Goal: Task Accomplishment & Management: Use online tool/utility

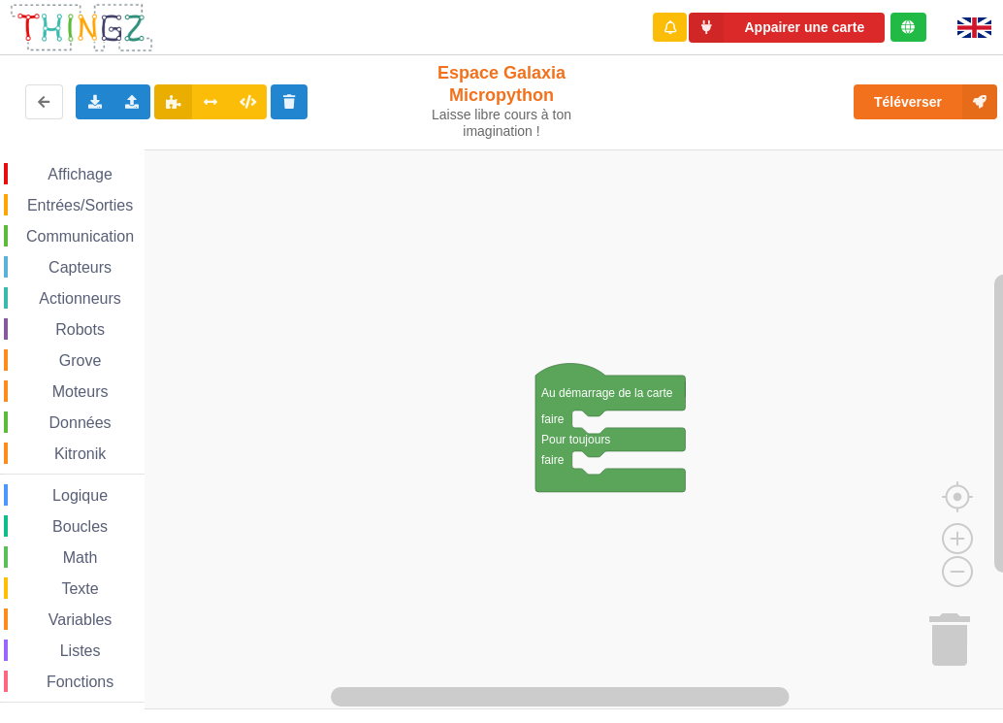
click at [538, 9] on div "Appairer une carte" at bounding box center [501, 27] width 1031 height 55
click at [131, 114] on div "Importer un assemblage de blocs Importer du code Python" at bounding box center [133, 101] width 38 height 35
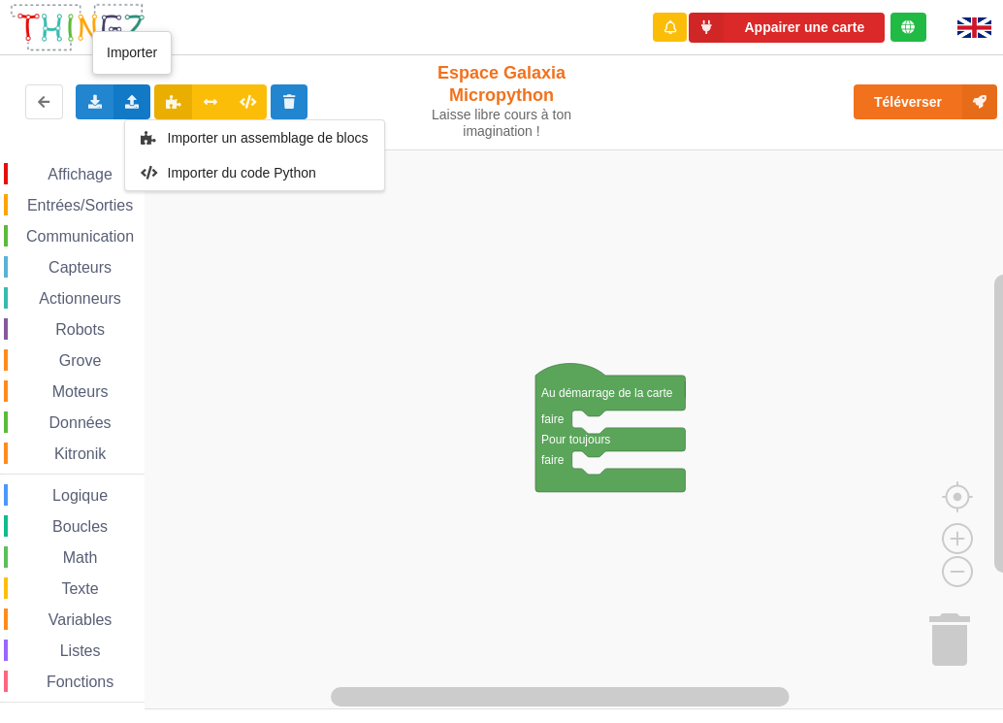
click at [223, 136] on span "Importer un assemblage de blocs" at bounding box center [267, 138] width 201 height 16
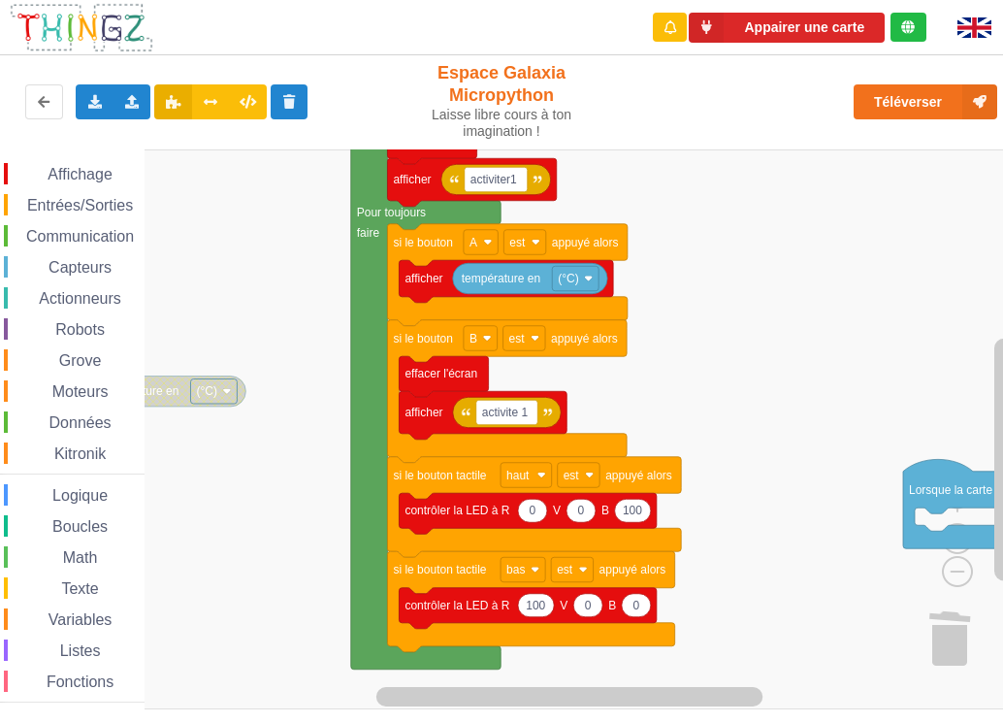
click at [198, 23] on div "Appairer une carte Exporter l'assemblage de blocs Exporter l'assemblage de bloc…" at bounding box center [501, 347] width 1031 height 723
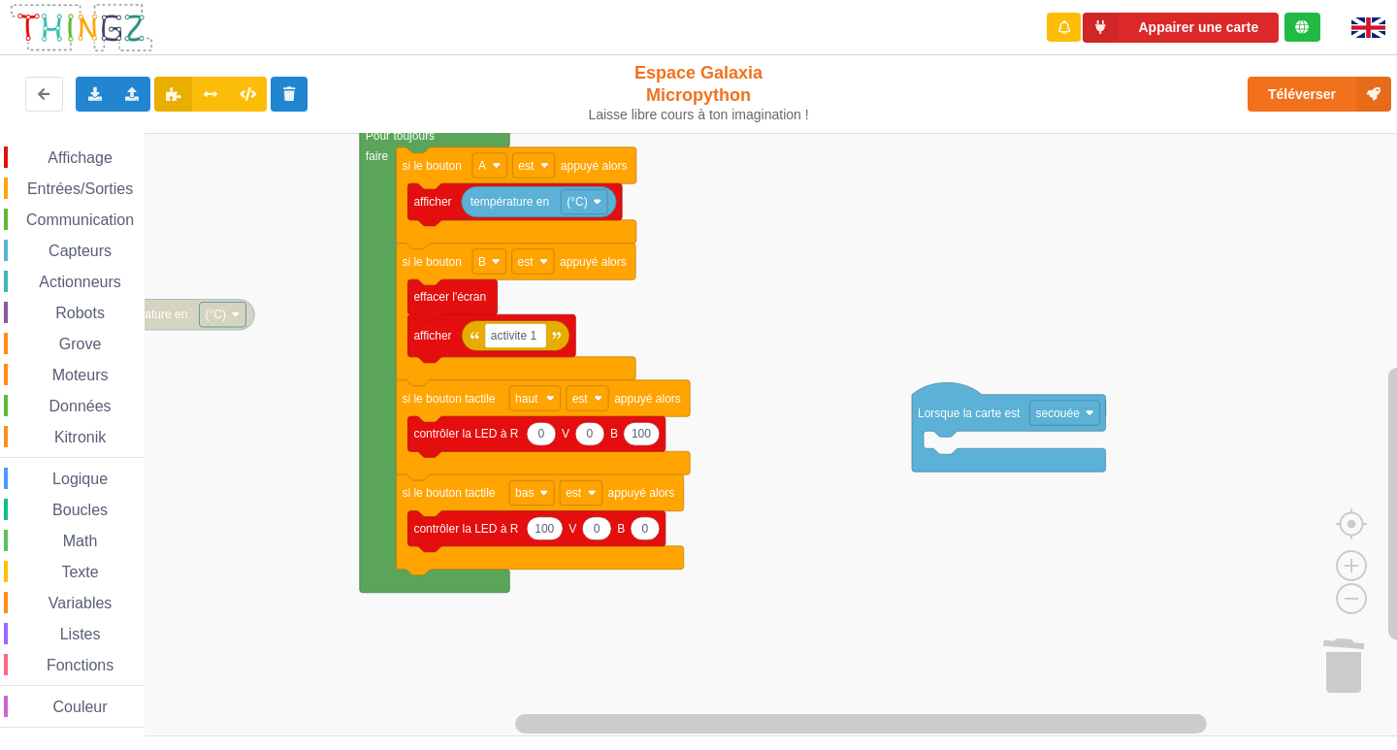
click at [844, 228] on div "Affichage Entrées/Sorties Communication Capteurs Actionneurs Robots Grove Moteu…" at bounding box center [705, 435] width 1411 height 604
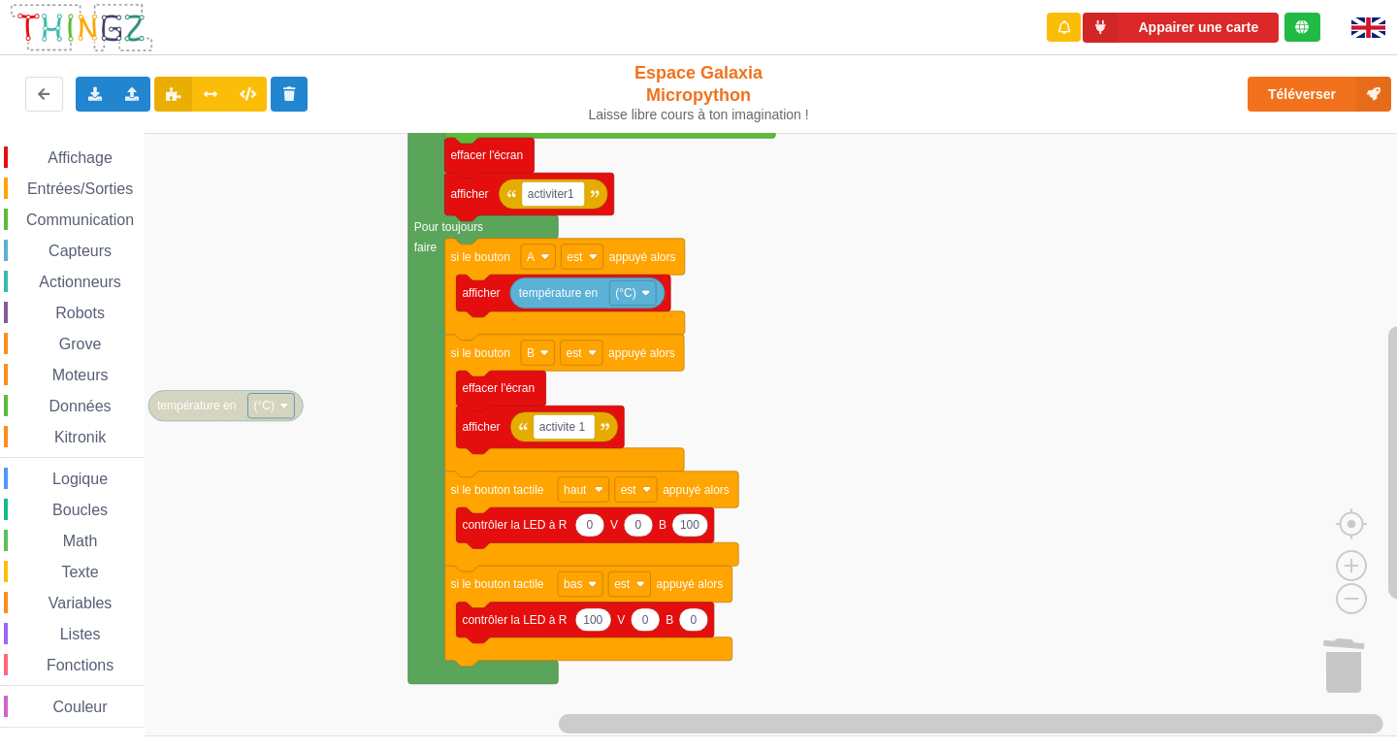
click at [447, 472] on div "Affichage Entrées/Sorties Communication Capteurs Actionneurs Robots Grove Moteu…" at bounding box center [705, 435] width 1411 height 604
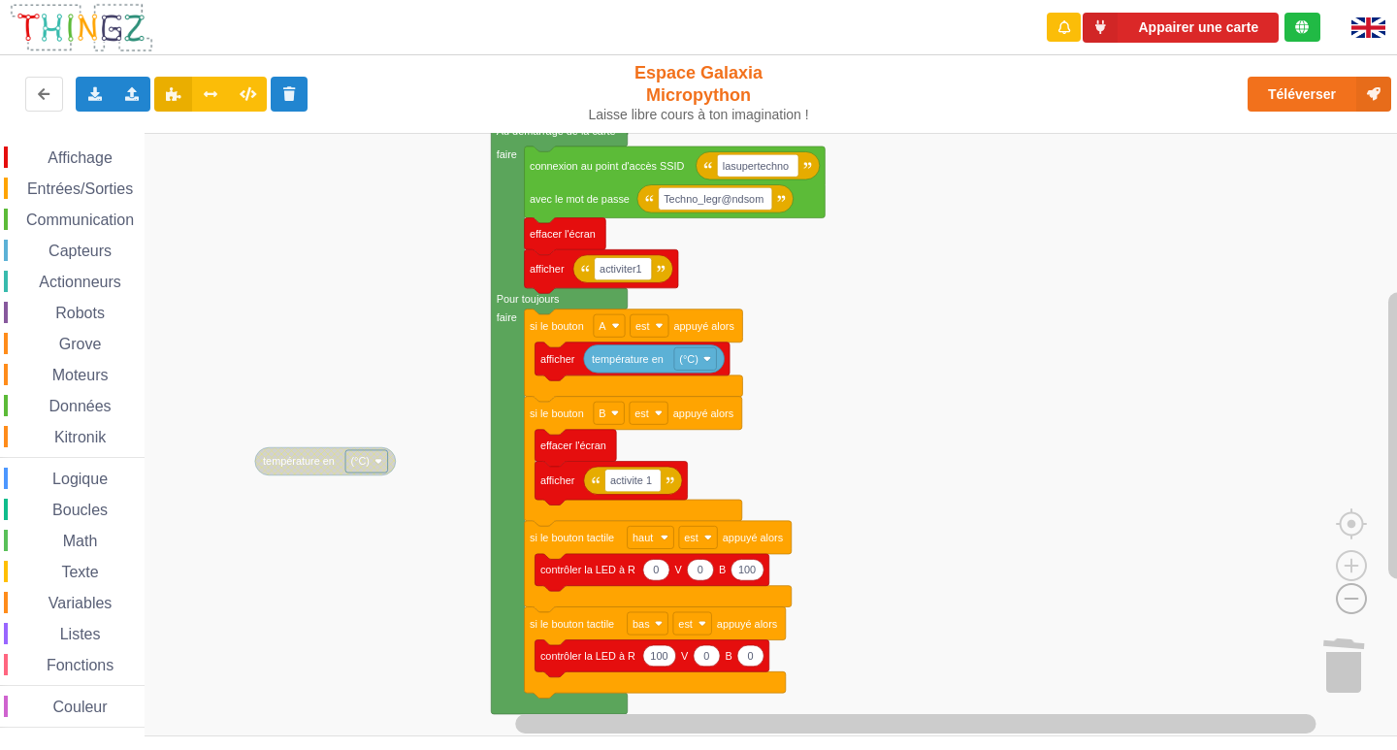
click at [1002, 589] on image "Espace de travail de Blocky" at bounding box center [1320, 554] width 93 height 120
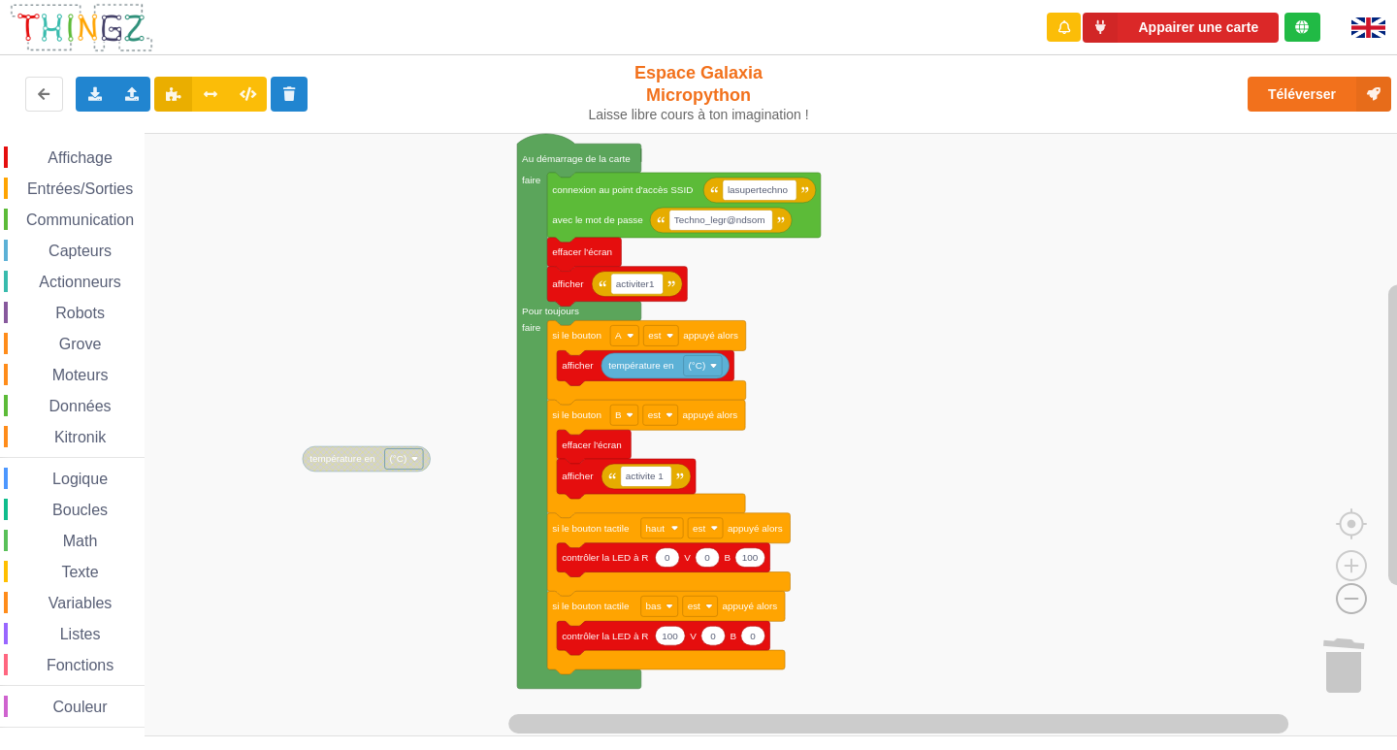
click at [1002, 586] on image "Espace de travail de Blocky" at bounding box center [1320, 554] width 93 height 120
click at [1002, 584] on image "Espace de travail de Blocky" at bounding box center [1320, 554] width 93 height 120
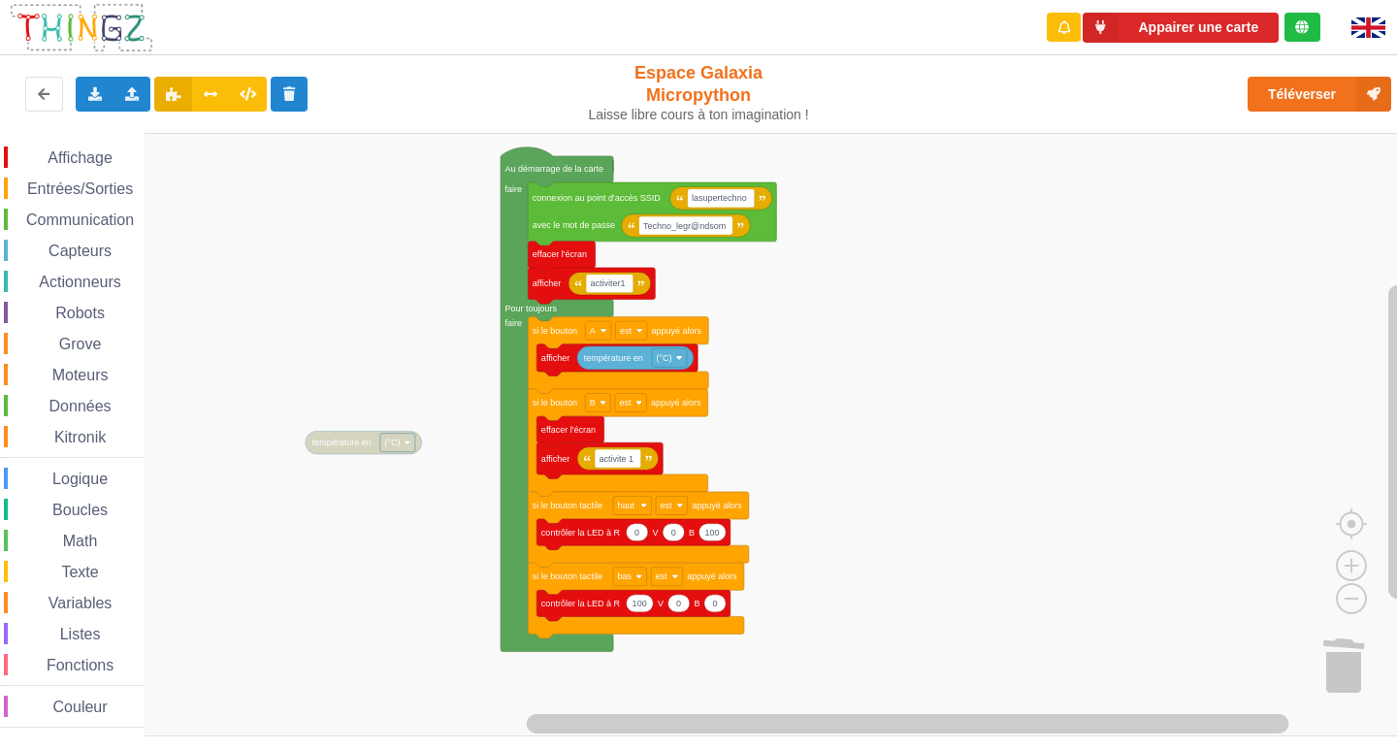
click at [821, 403] on div "Affichage Entrées/Sorties Communication Capteurs Actionneurs Robots Grove Moteu…" at bounding box center [705, 435] width 1411 height 604
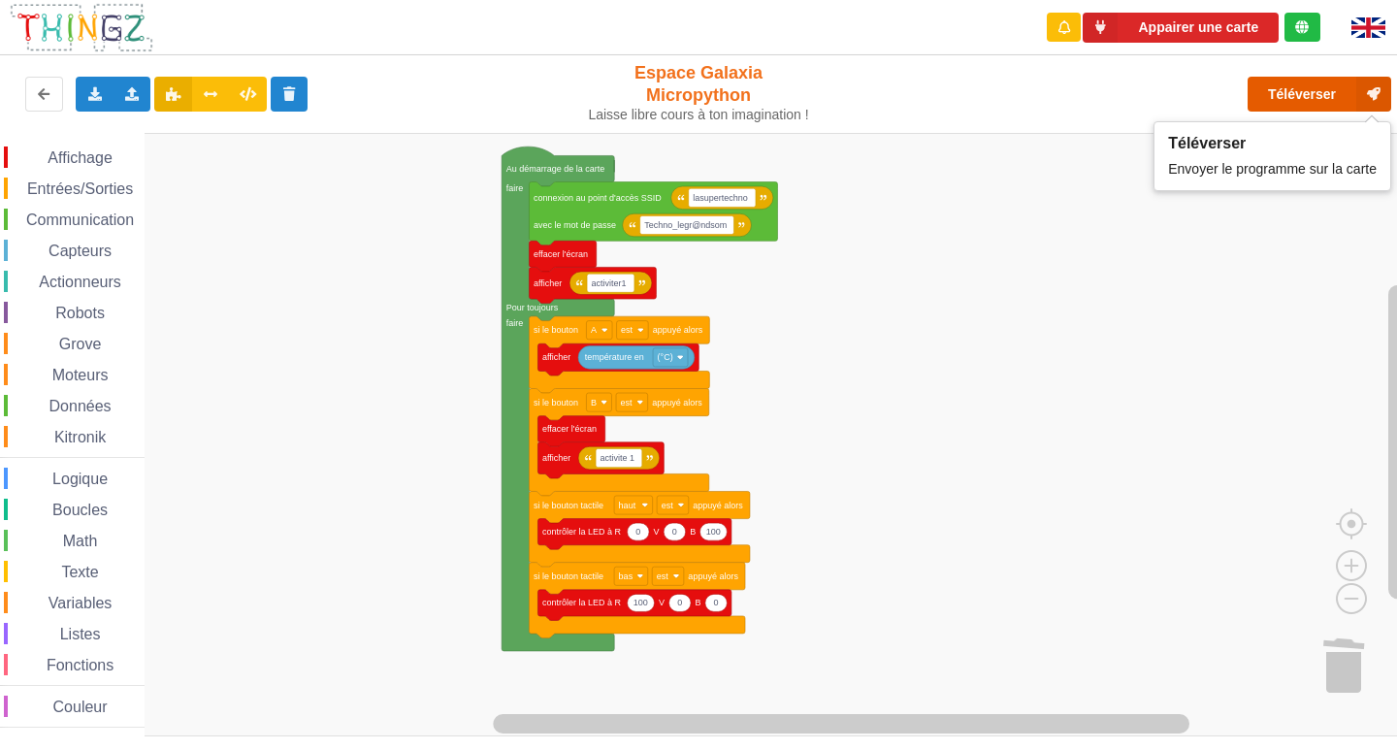
click at [1002, 100] on button "Téléverser" at bounding box center [1320, 94] width 144 height 35
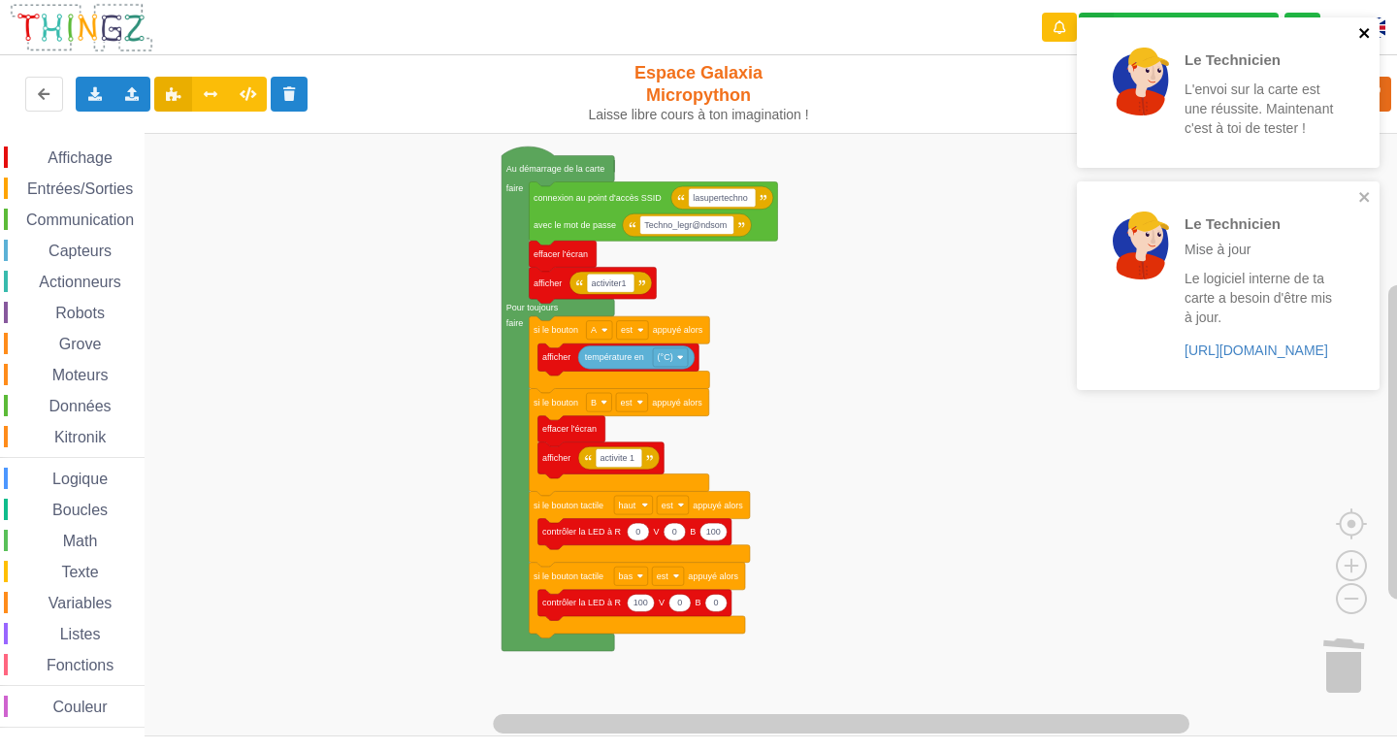
click at [1002, 33] on icon "close" at bounding box center [1365, 33] width 10 height 10
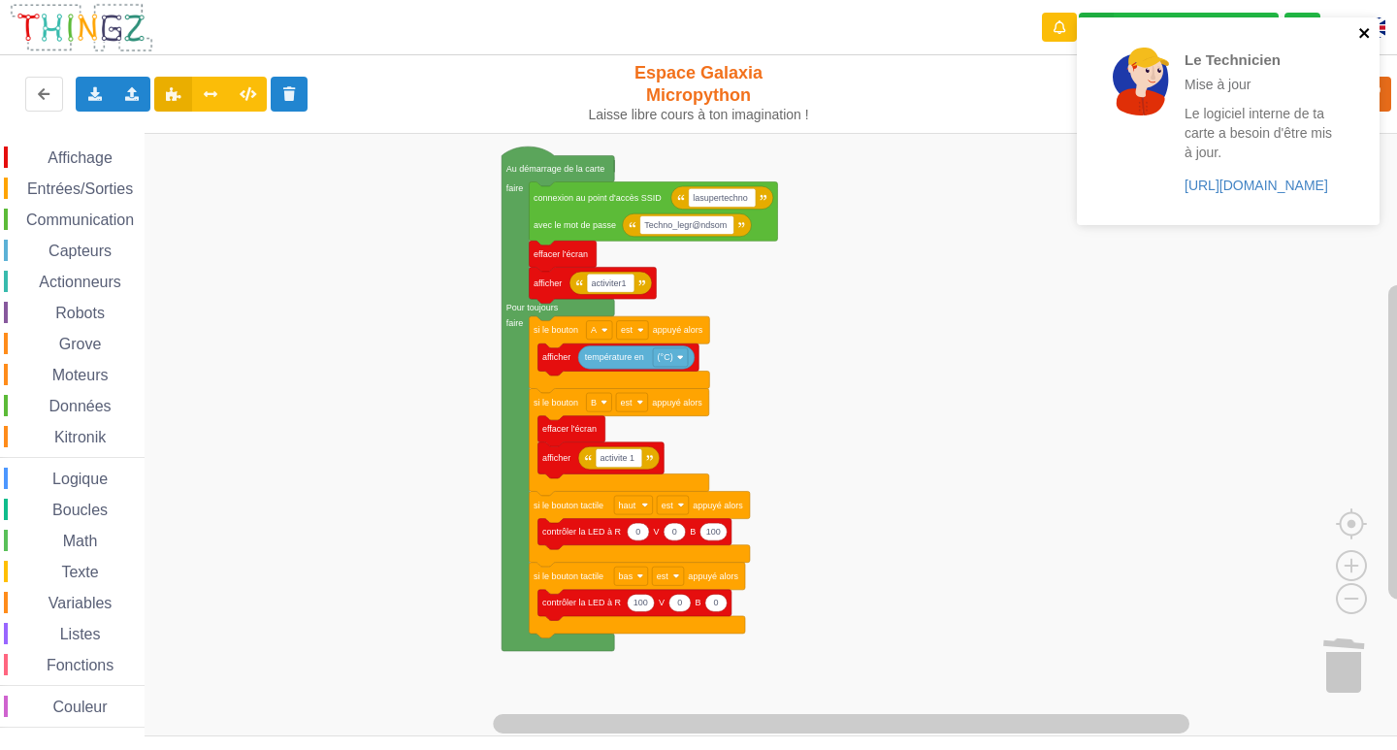
click at [1002, 27] on icon "close" at bounding box center [1366, 33] width 14 height 16
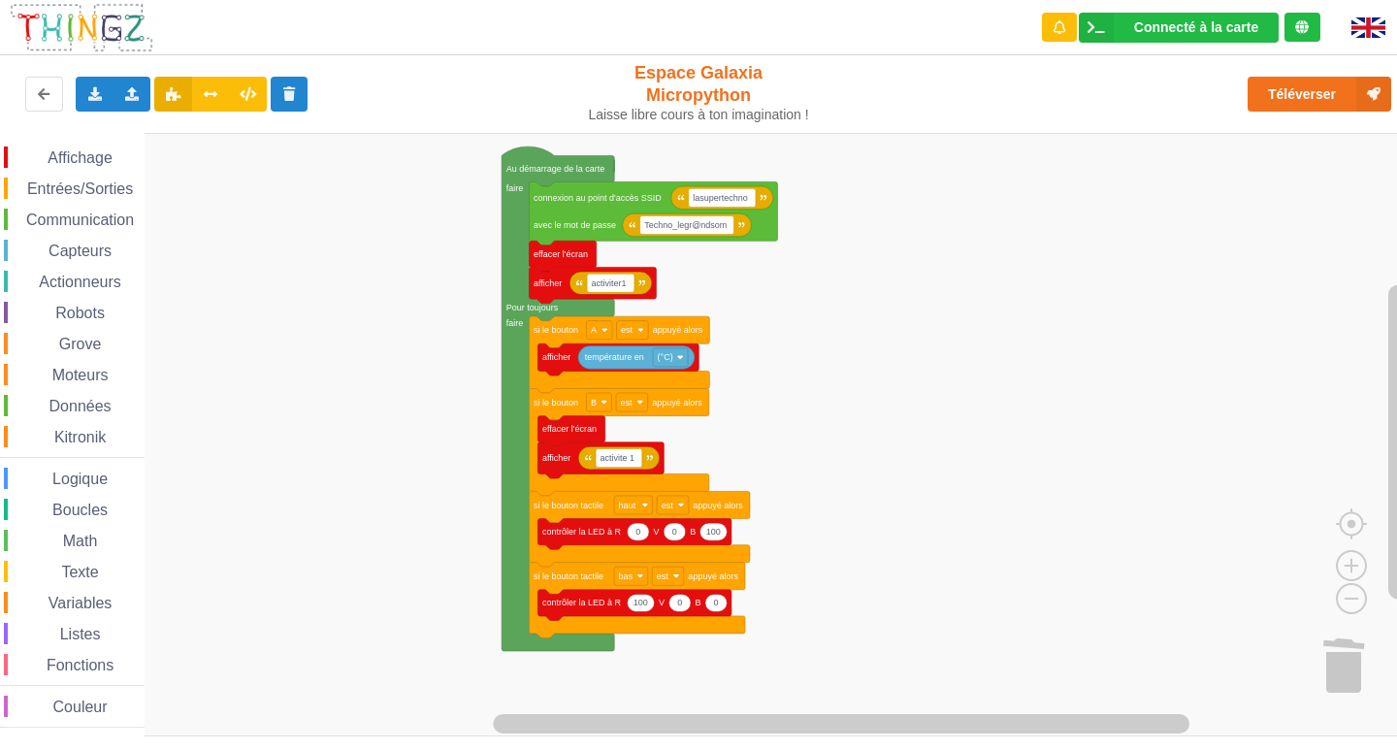
click at [1002, 82] on div "Le Technicien Mise à jour Le logiciel interne de ta carte a besoin d'être mis à…" at bounding box center [698, 361] width 1425 height 750
click at [1002, 98] on button "Téléverser" at bounding box center [1320, 94] width 144 height 35
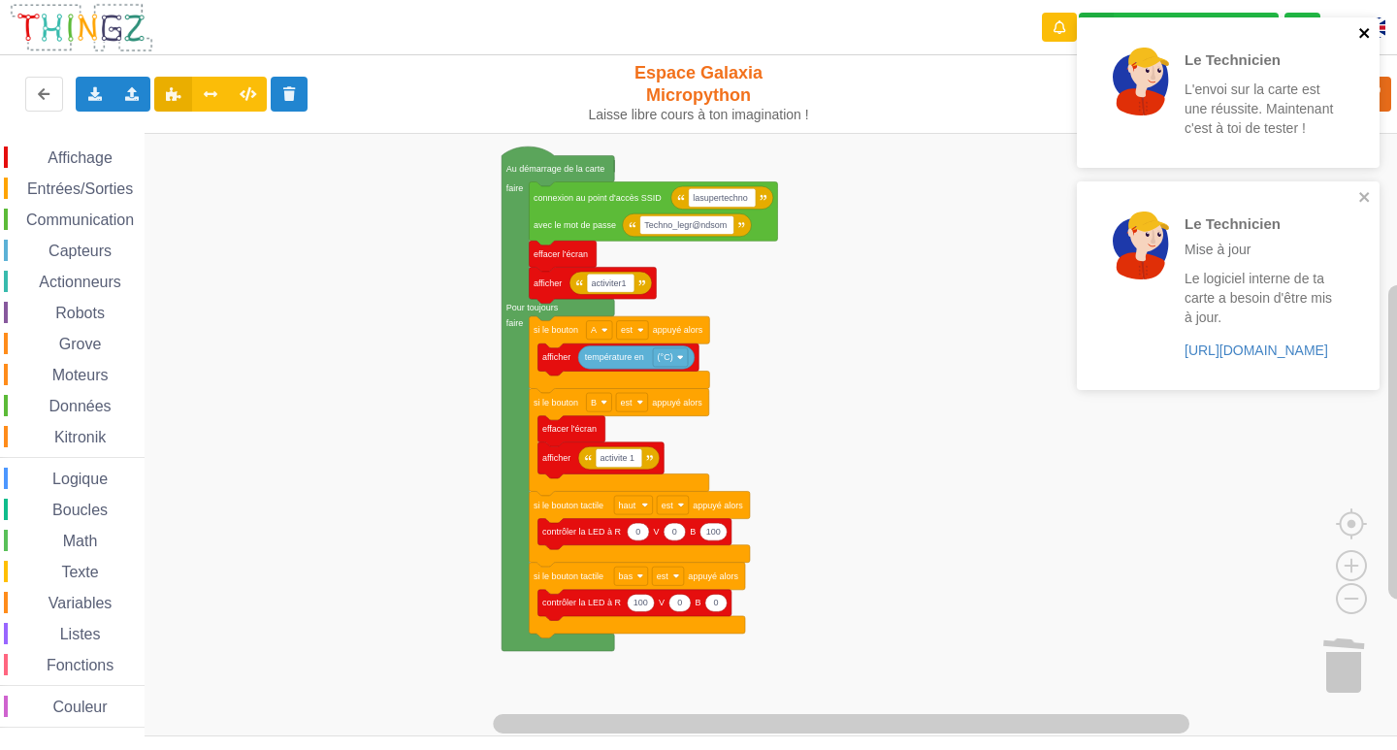
click at [1002, 33] on icon "close" at bounding box center [1366, 33] width 14 height 16
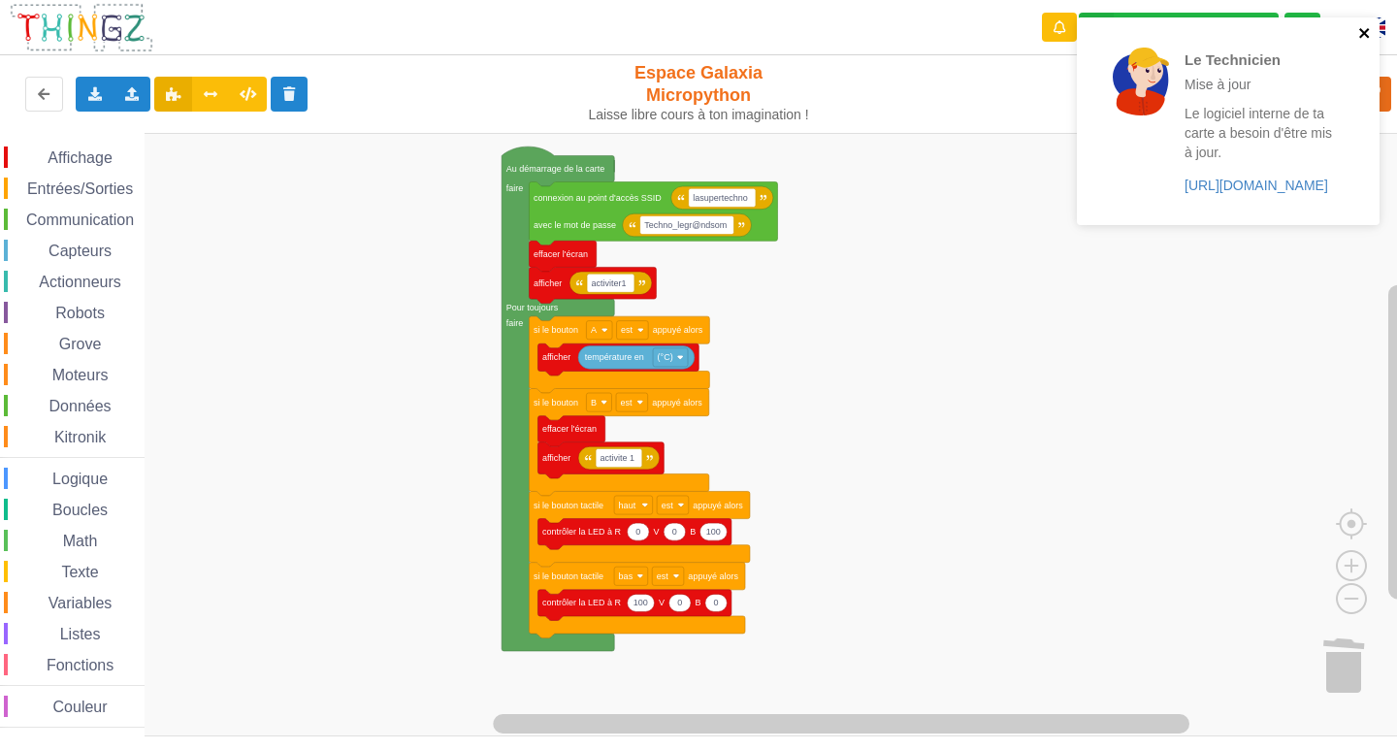
click at [1002, 31] on icon "close" at bounding box center [1366, 33] width 14 height 16
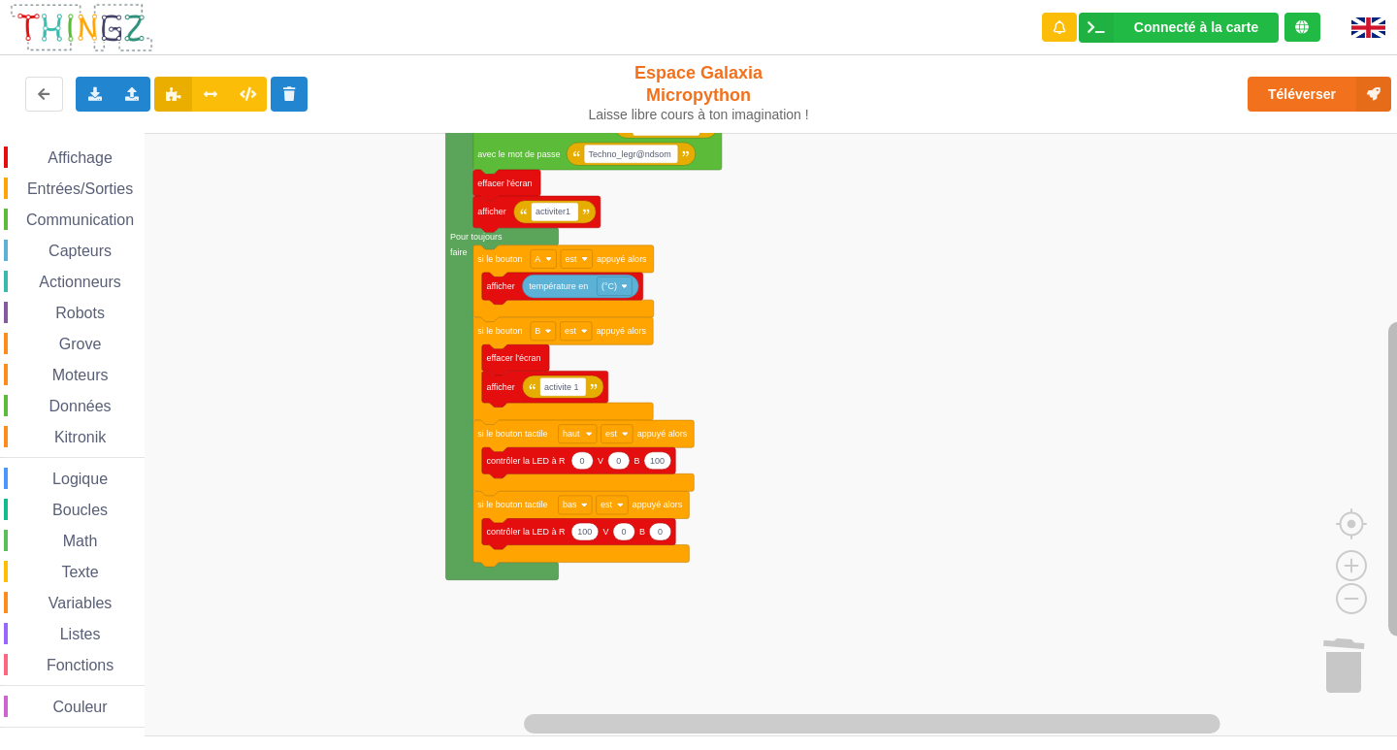
drag, startPoint x: 1386, startPoint y: 515, endPoint x: 1396, endPoint y: 283, distance: 232.2
click at [1002, 283] on icon "Espace de travail de Blocky" at bounding box center [1399, 423] width 24 height 578
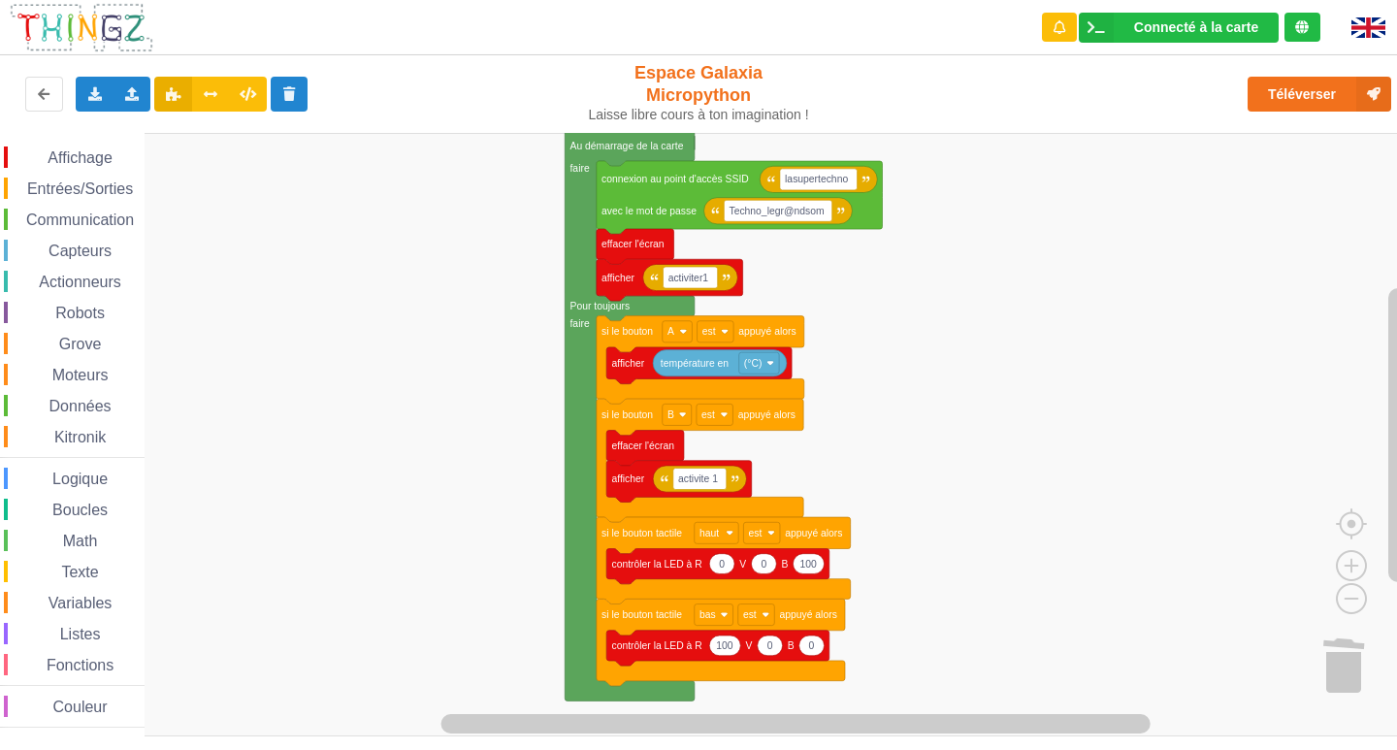
click at [383, 320] on div "Affichage Entrées/Sorties Communication Capteurs Actionneurs Robots Grove Moteu…" at bounding box center [705, 435] width 1411 height 604
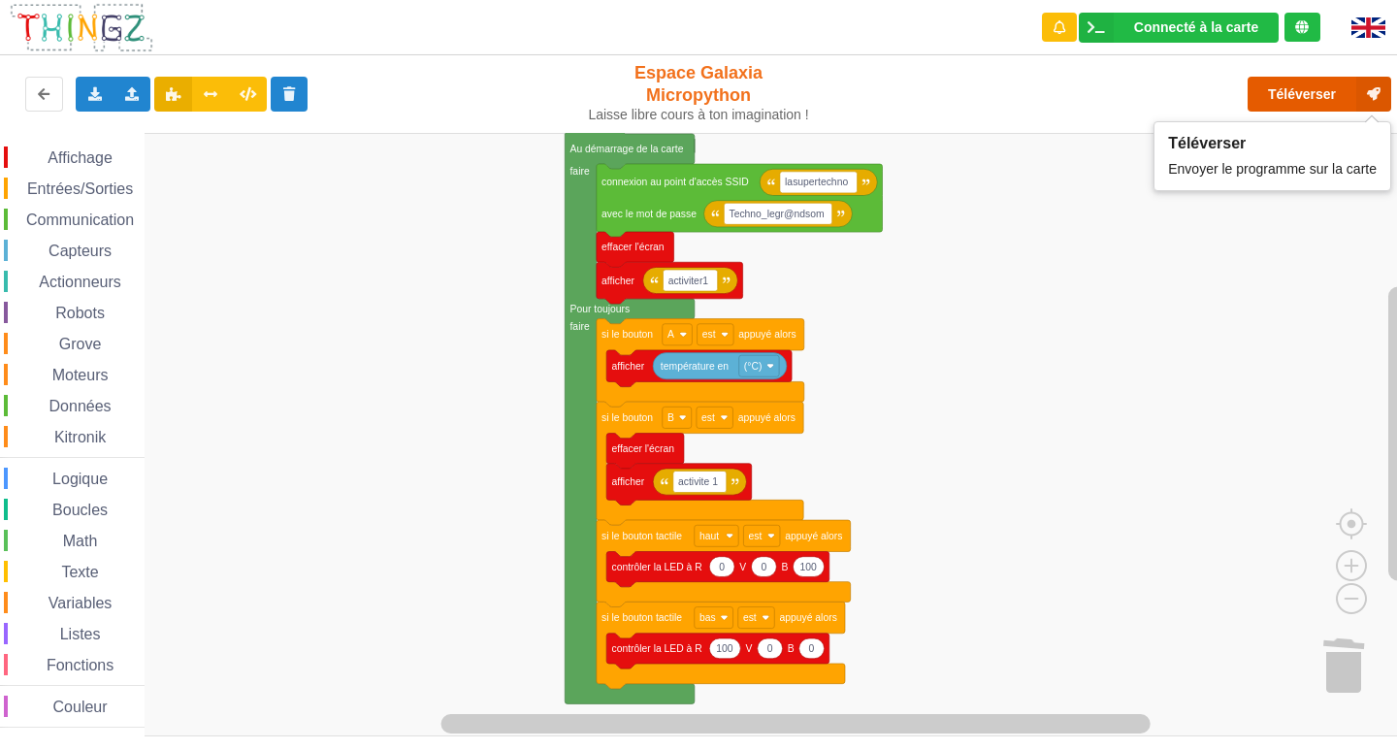
click at [1002, 93] on button "Téléverser" at bounding box center [1320, 94] width 144 height 35
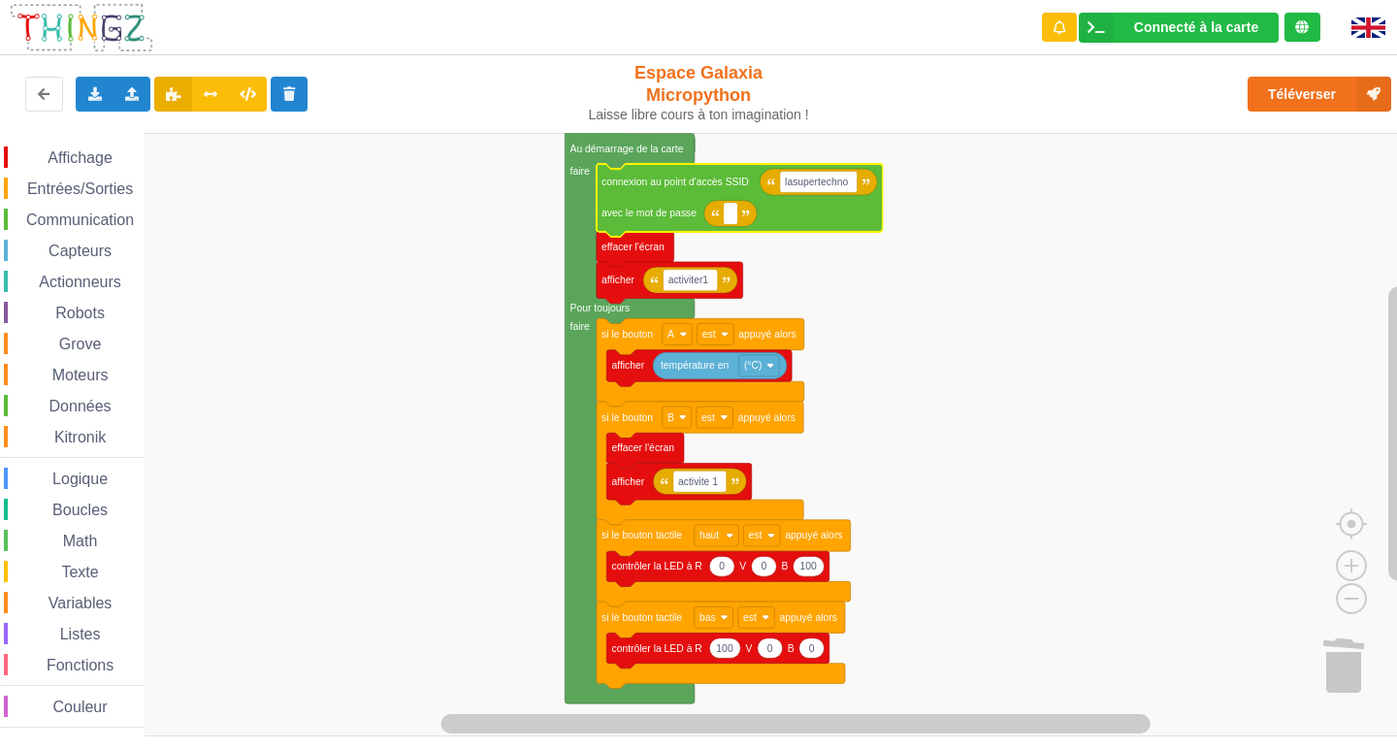
click at [827, 221] on icon "Espace de travail de Blocky" at bounding box center [740, 200] width 286 height 73
click at [730, 216] on text "Espace de travail de Blocky" at bounding box center [731, 214] width 3 height 11
type input "Y"
click at [734, 213] on input "Jjoyoustuba995" at bounding box center [766, 213] width 84 height 21
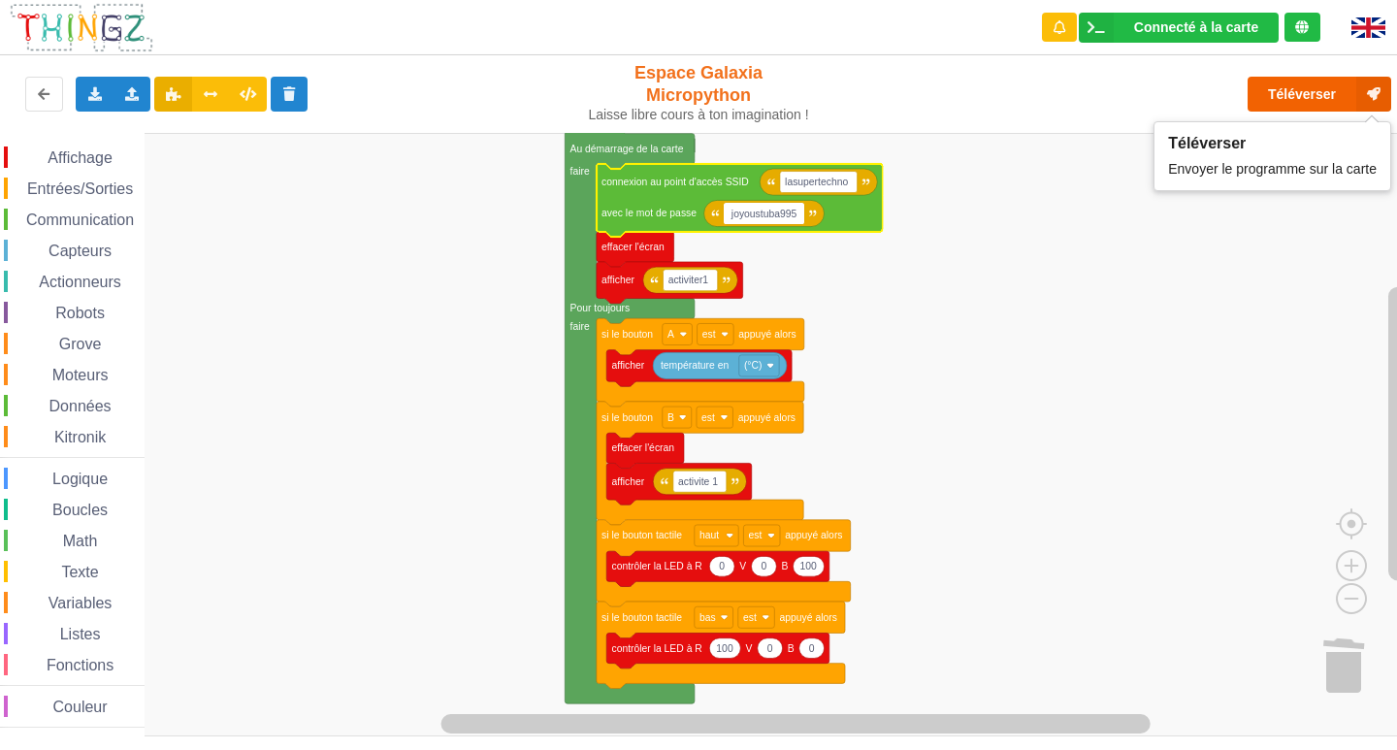
type input "joyoustuba995"
click at [1002, 91] on button "Téléverser" at bounding box center [1320, 94] width 144 height 35
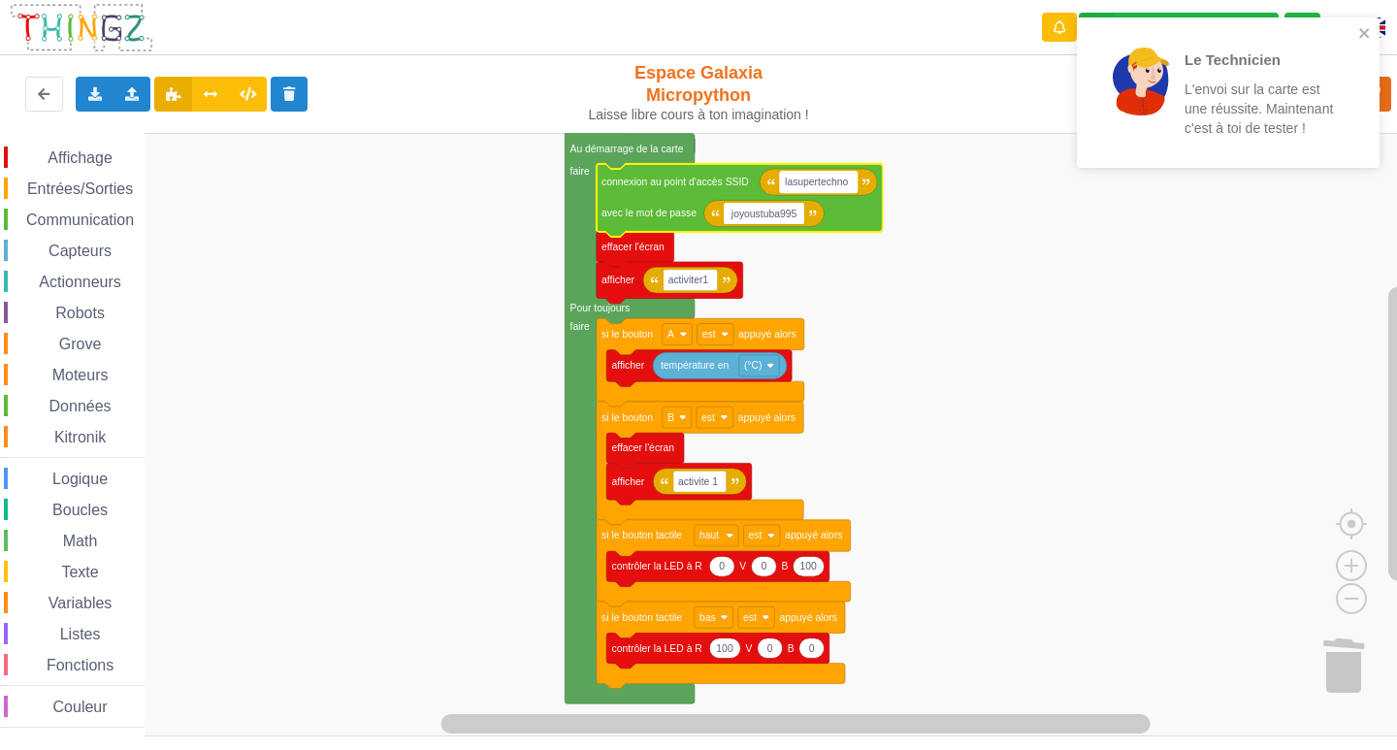
click at [848, 185] on text "lasupertechno" at bounding box center [816, 182] width 63 height 11
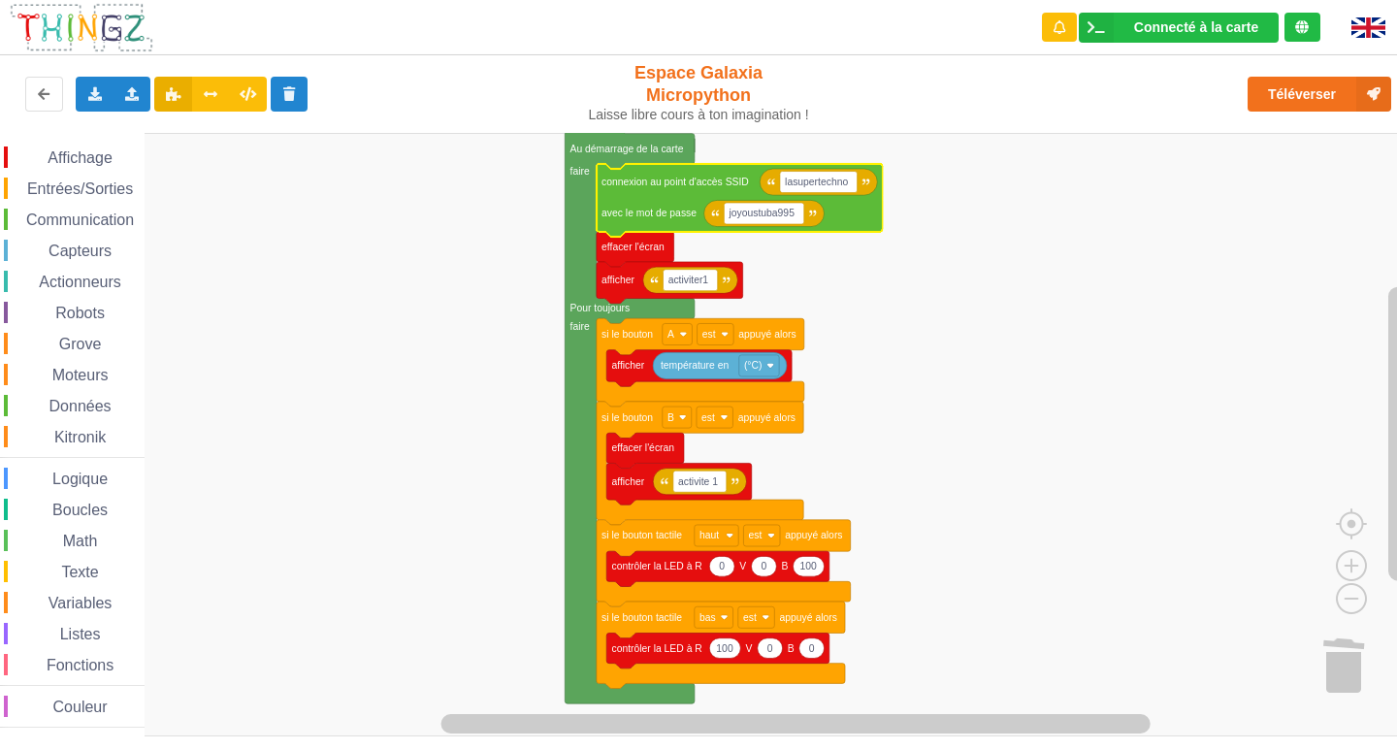
click at [1002, 298] on rect "Espace de travail de Blocky" at bounding box center [705, 435] width 1411 height 604
click at [848, 183] on text "lasupertechno" at bounding box center [816, 182] width 63 height 11
type input "n"
type input "NETGEAR38"
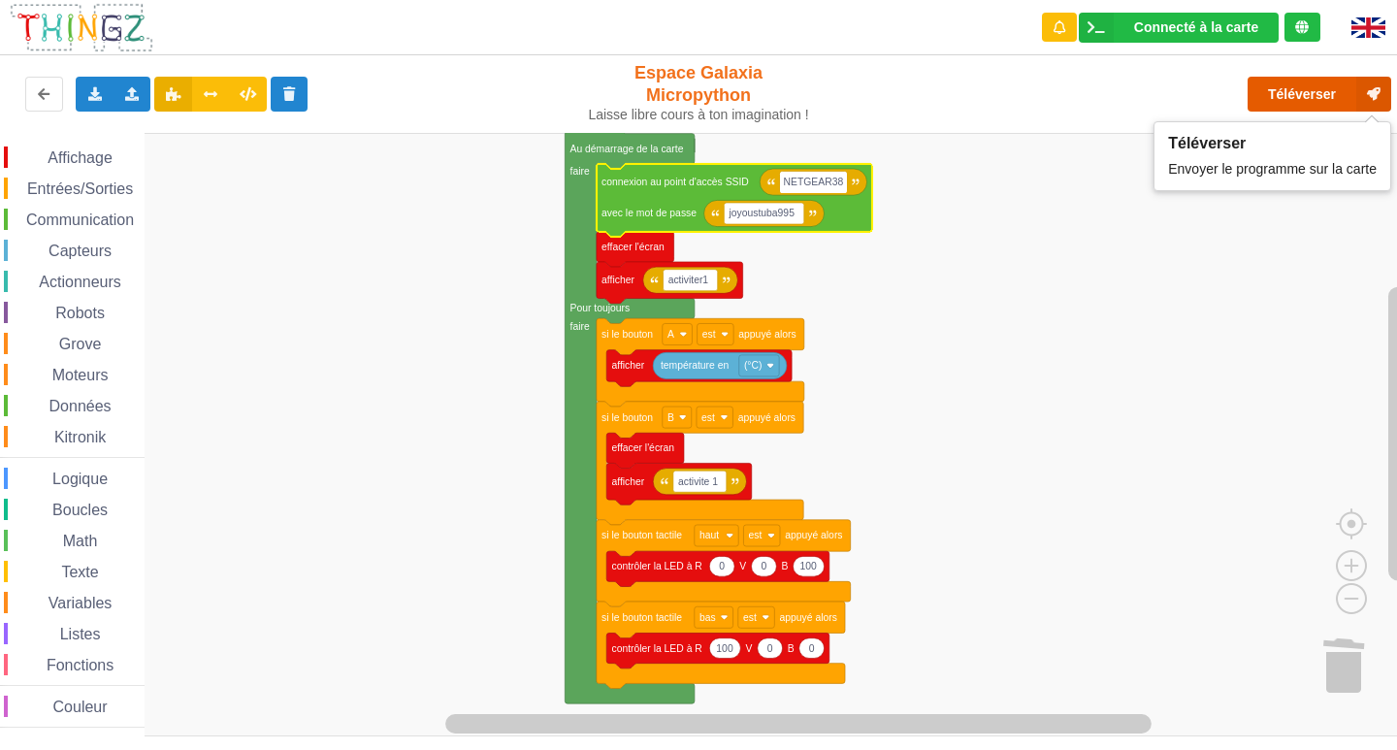
click at [1002, 90] on button "Téléverser" at bounding box center [1320, 94] width 144 height 35
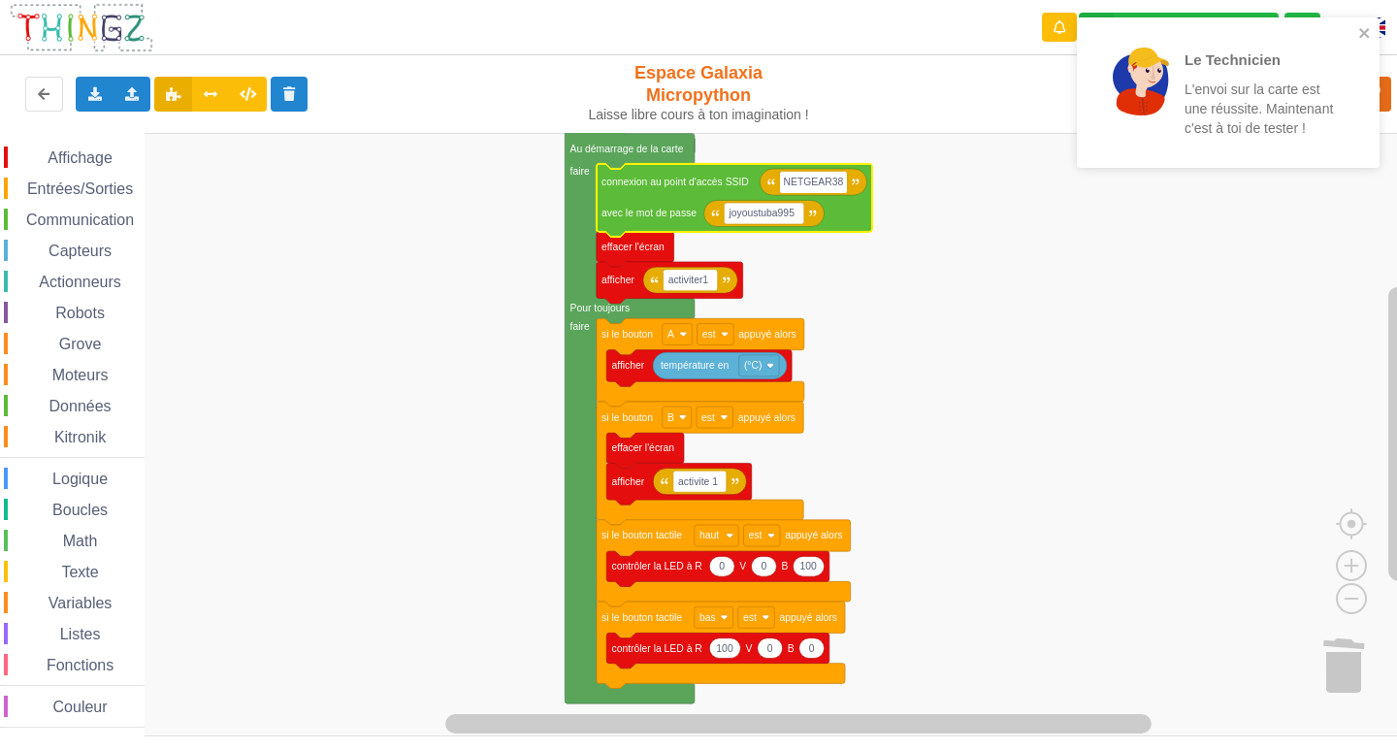
click at [448, 108] on div "Exporter l'assemblage de blocs Exporter l'assemblage de blocs au format Python …" at bounding box center [279, 94] width 574 height 62
click at [449, 108] on div "Exporter l'assemblage de blocs Exporter l'assemblage de blocs au format Python …" at bounding box center [279, 94] width 574 height 62
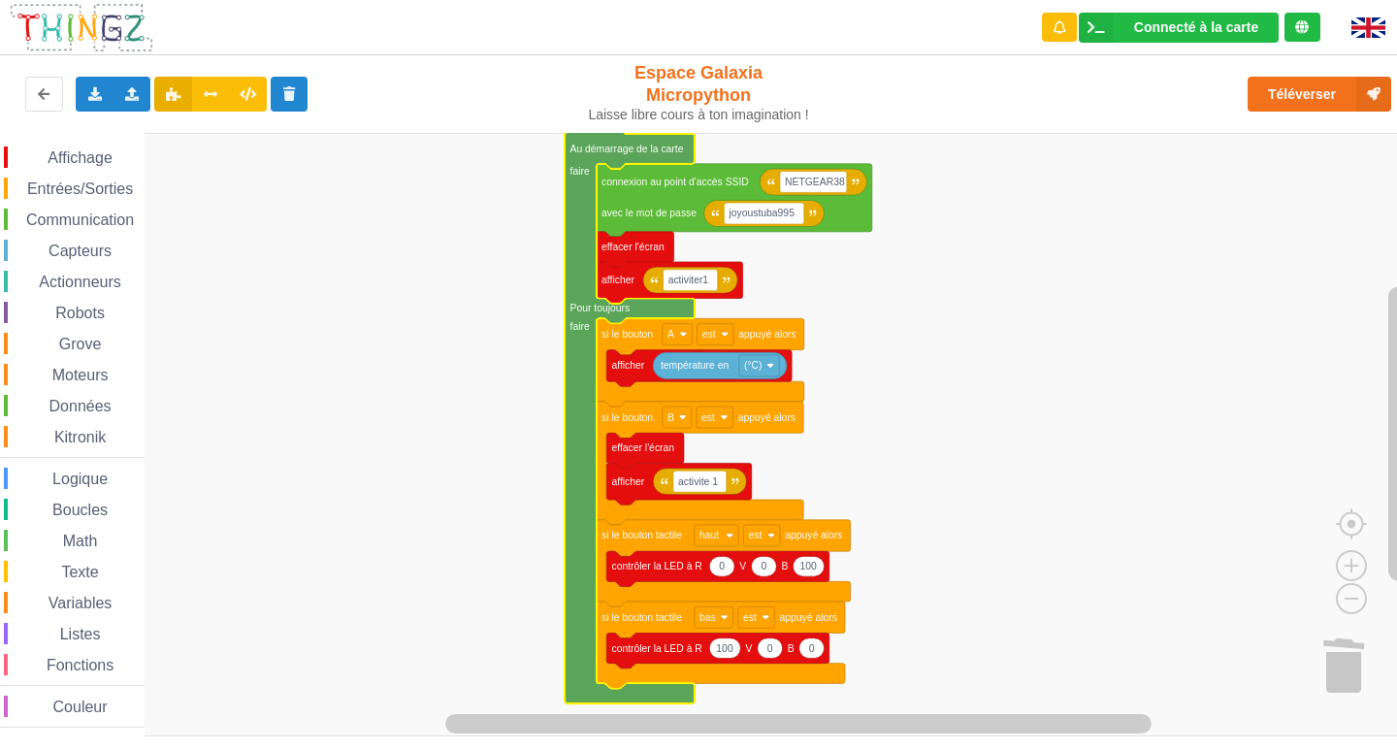
click at [584, 236] on icon "Espace de travail de Blocky" at bounding box center [630, 413] width 130 height 580
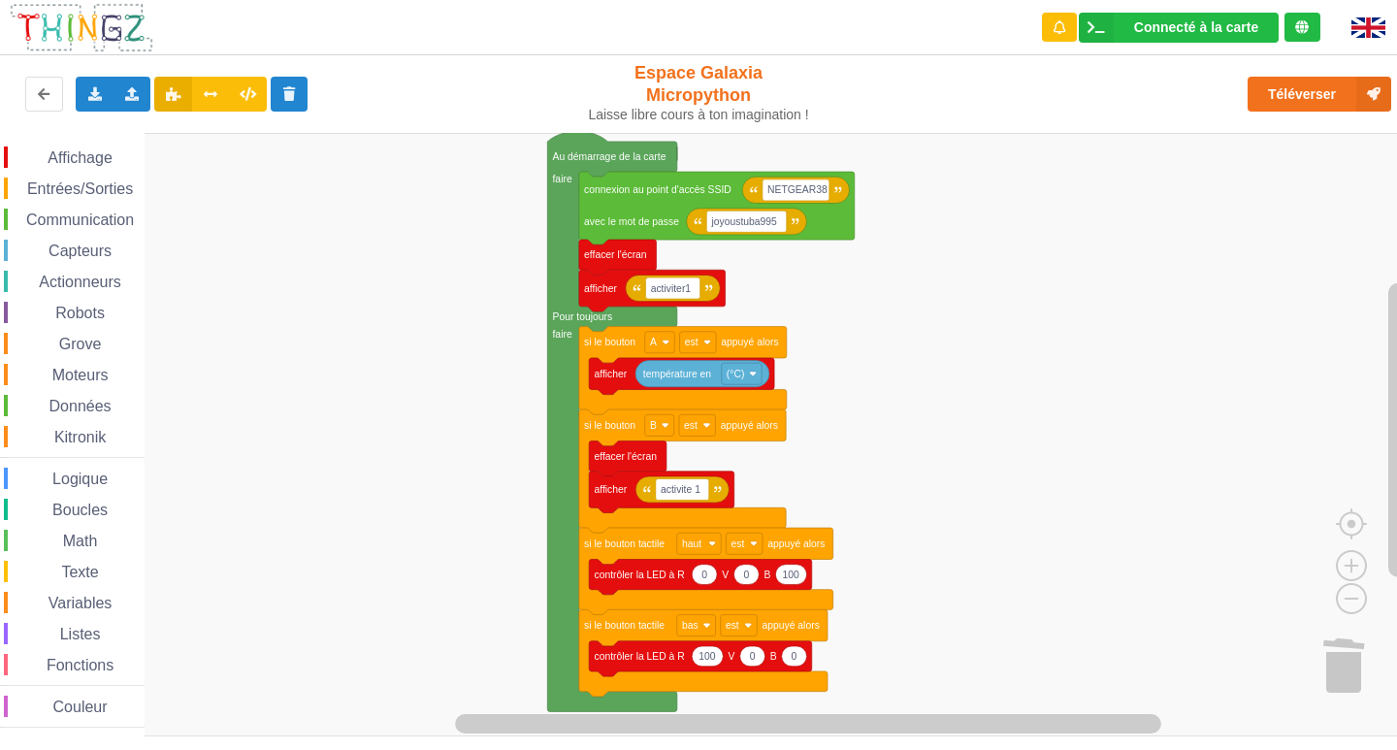
click at [526, 217] on div "Affichage Entrées/Sorties Communication Capteurs Actionneurs Robots Grove Moteu…" at bounding box center [705, 435] width 1411 height 604
click at [572, 577] on icon "Espace de travail de Blocky" at bounding box center [612, 421] width 130 height 580
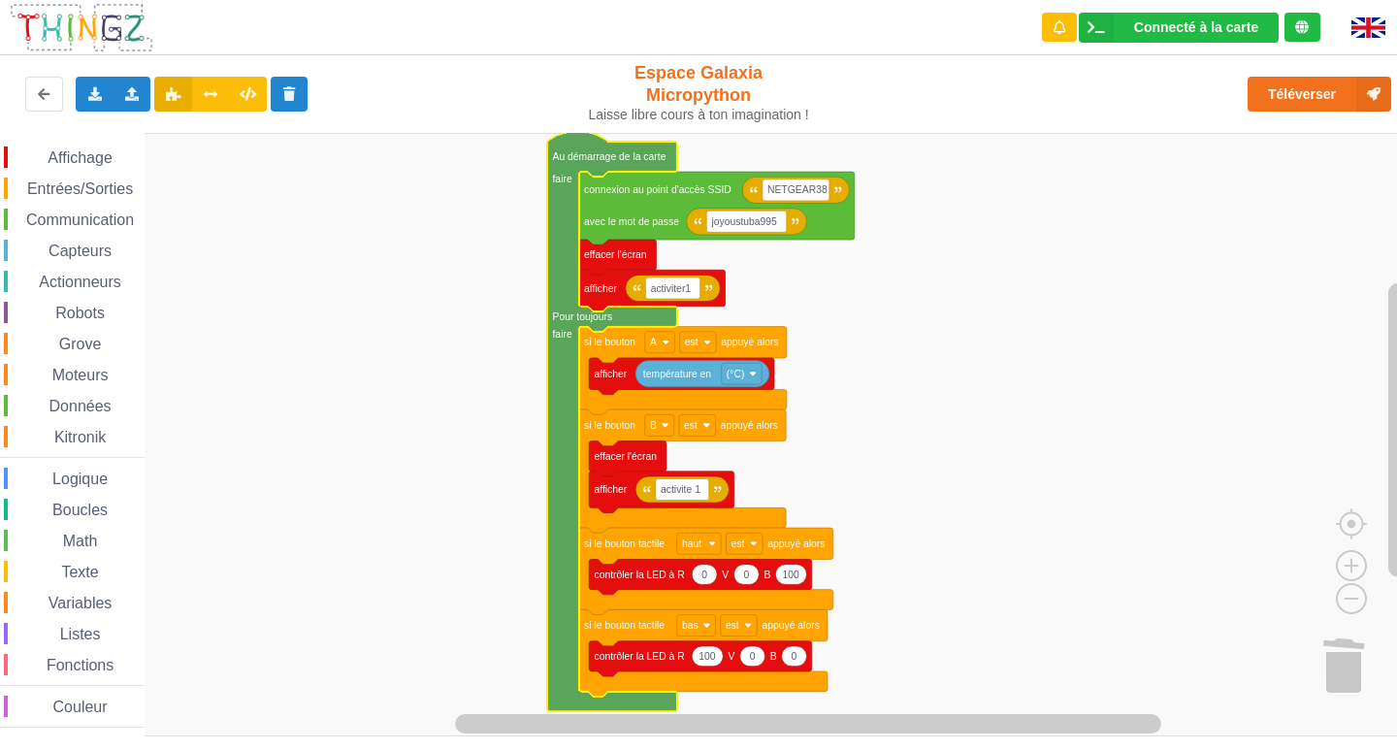
click at [410, 476] on rect "Espace de travail de Blocky" at bounding box center [705, 435] width 1411 height 604
